Goal: Find specific page/section

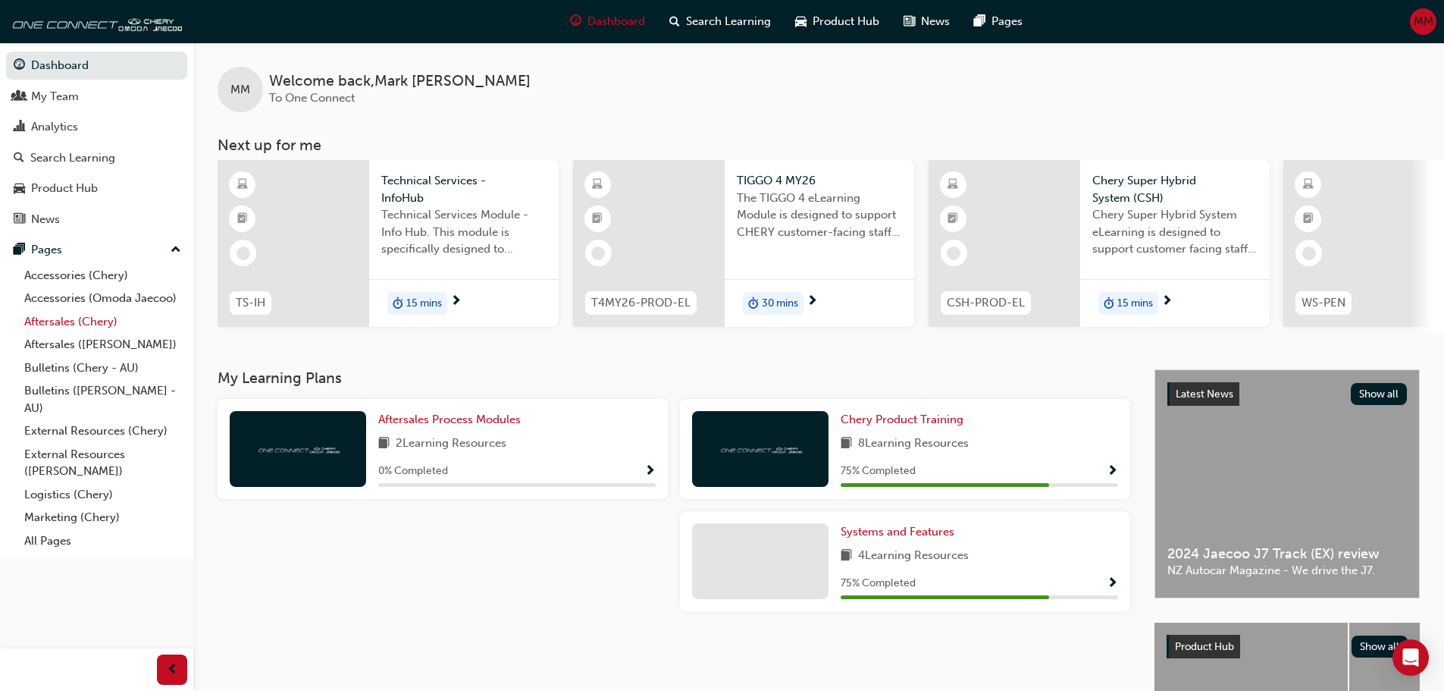
click at [99, 325] on link "Aftersales (Chery)" at bounding box center [102, 322] width 169 height 24
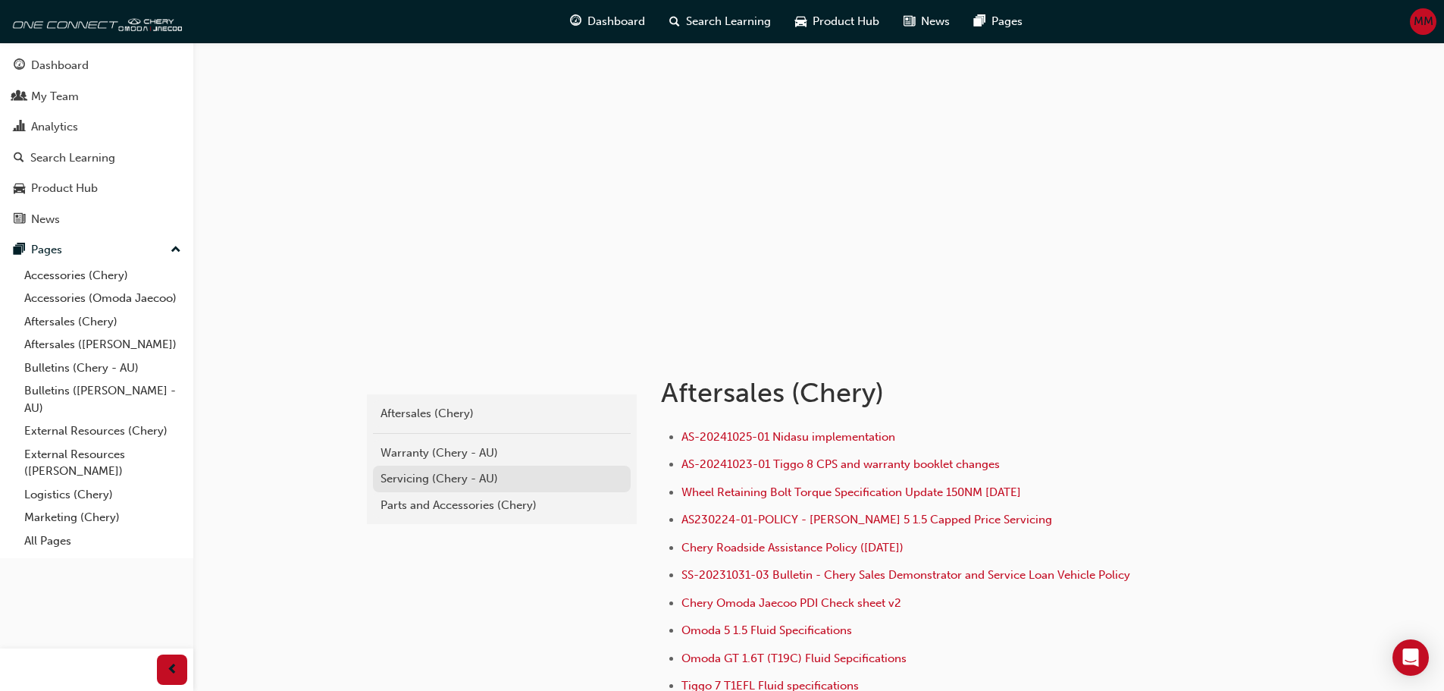
click at [465, 474] on div "Servicing (Chery - AU)" at bounding box center [502, 478] width 243 height 17
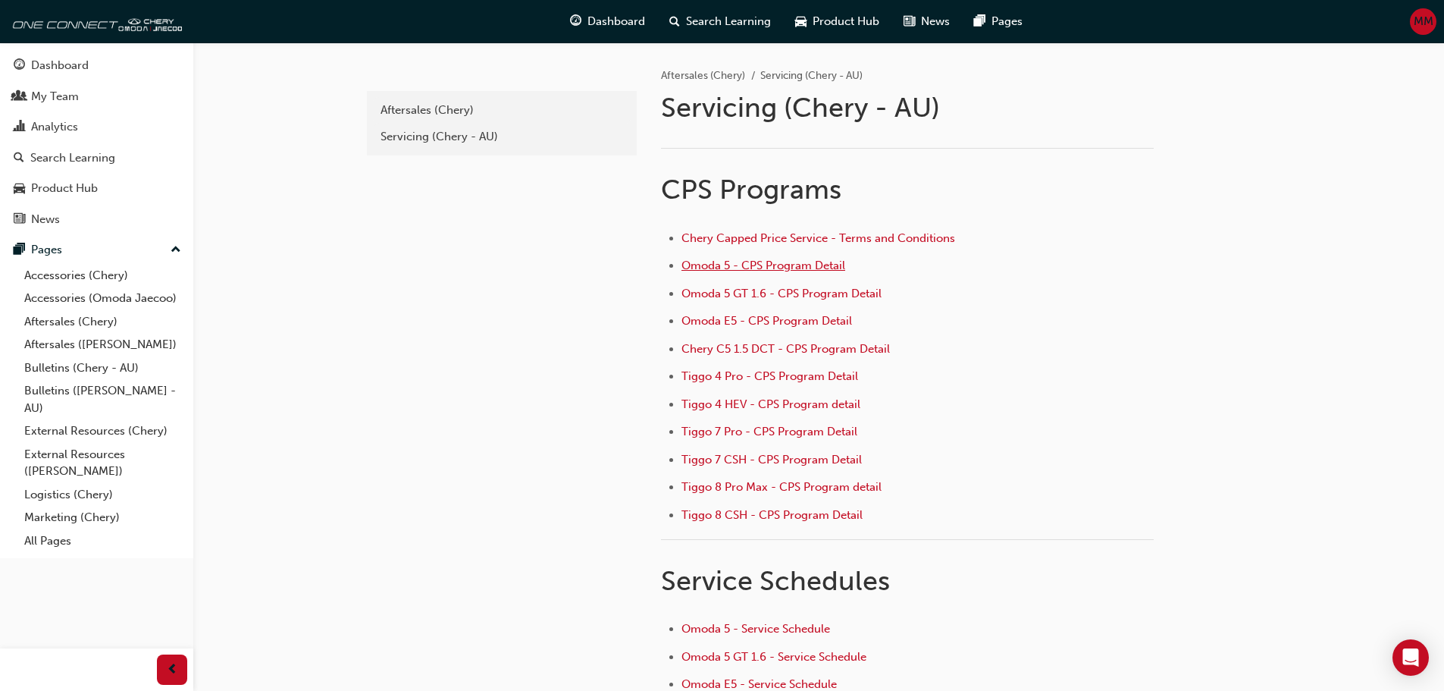
click at [762, 269] on span "Omoda 5 - CPS Program Detail" at bounding box center [764, 266] width 164 height 14
